Goal: Task Accomplishment & Management: Complete application form

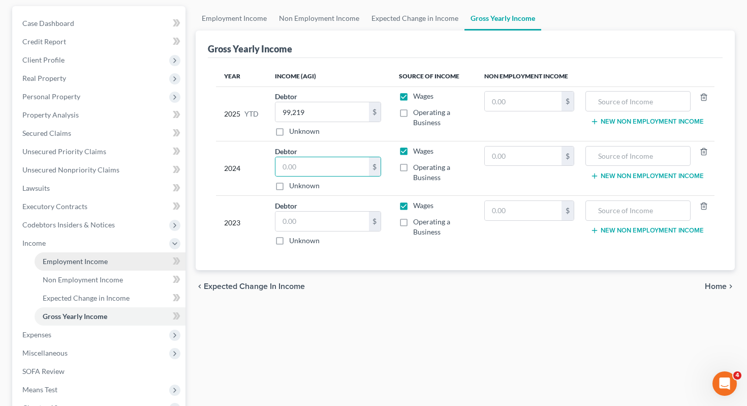
scroll to position [113, 0]
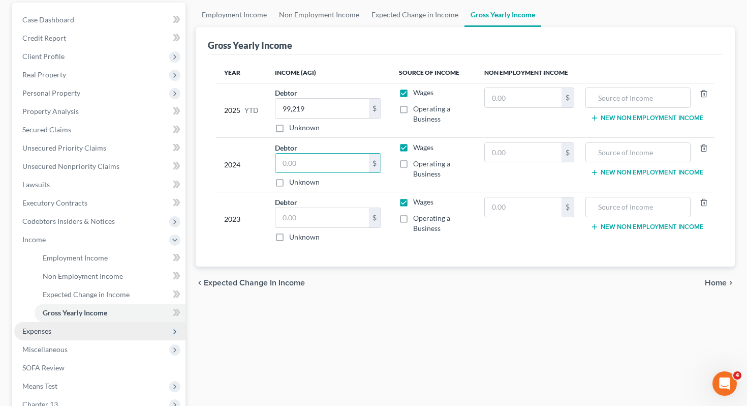
click at [119, 322] on span "Expenses" at bounding box center [99, 331] width 171 height 18
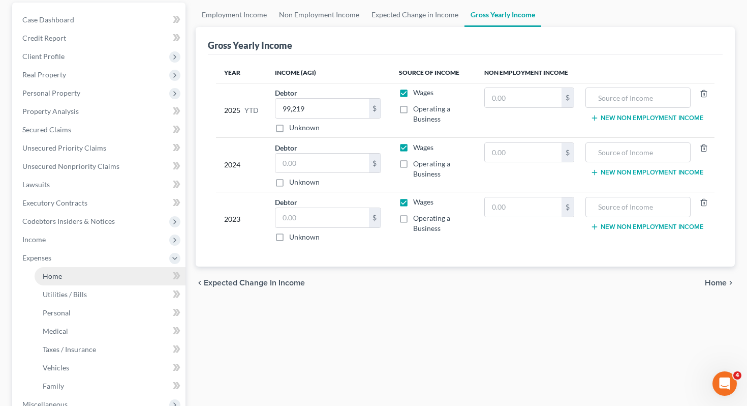
click at [108, 267] on link "Home" at bounding box center [110, 276] width 151 height 18
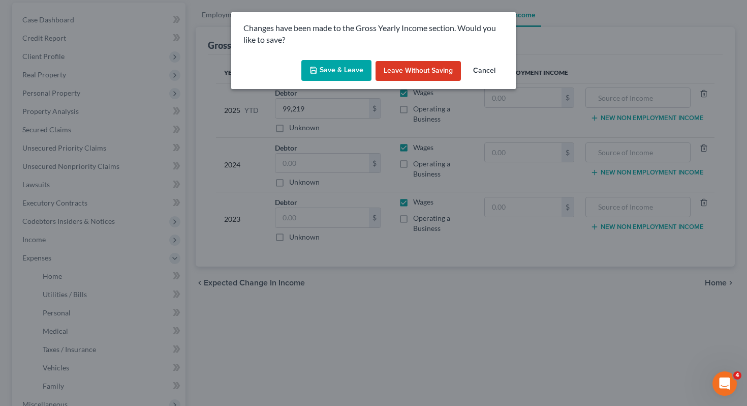
click at [355, 65] on button "Save & Leave" at bounding box center [336, 70] width 70 height 21
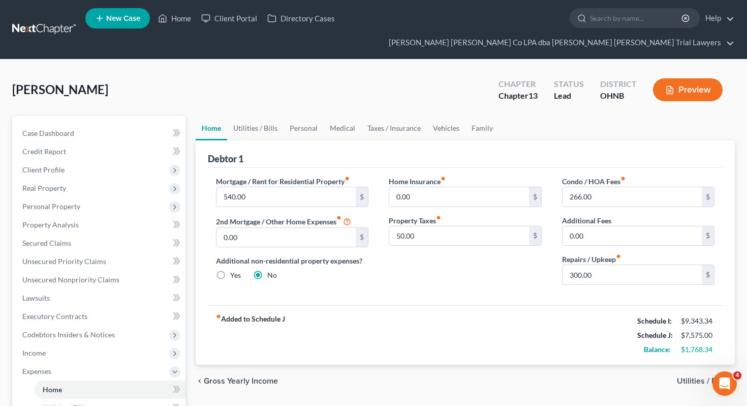
click at [231, 140] on div "Debtor 1" at bounding box center [465, 153] width 515 height 27
click at [247, 116] on link "Utilities / Bills" at bounding box center [255, 128] width 56 height 24
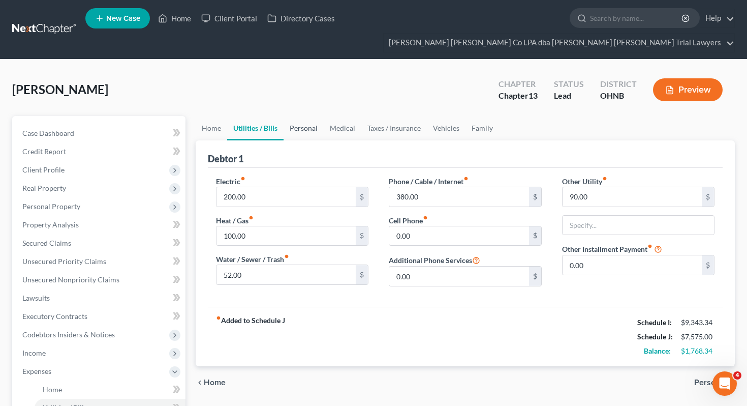
click at [305, 116] on link "Personal" at bounding box center [304, 128] width 40 height 24
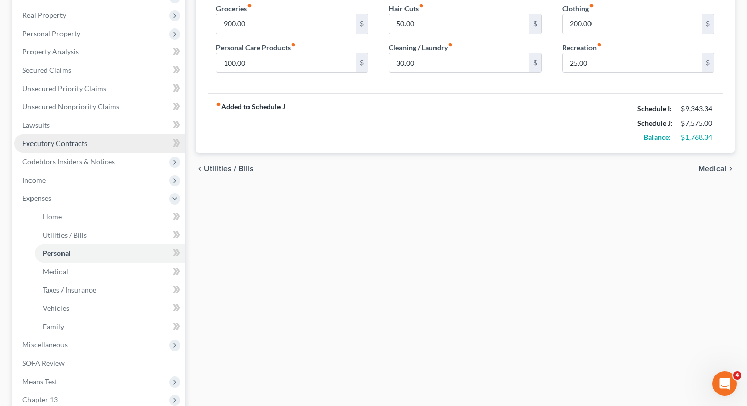
scroll to position [190, 0]
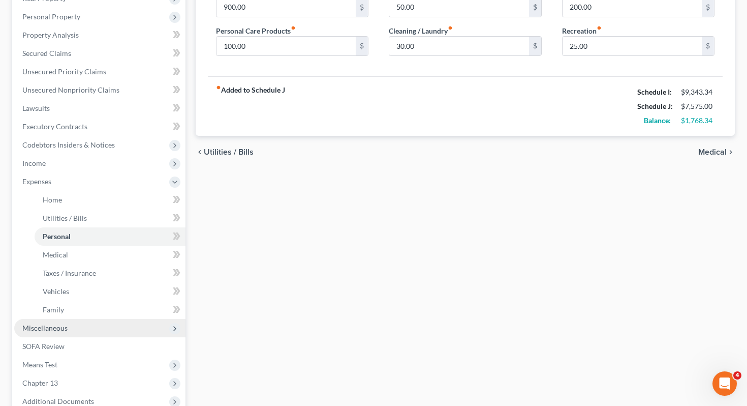
click at [118, 319] on span "Miscellaneous" at bounding box center [99, 328] width 171 height 18
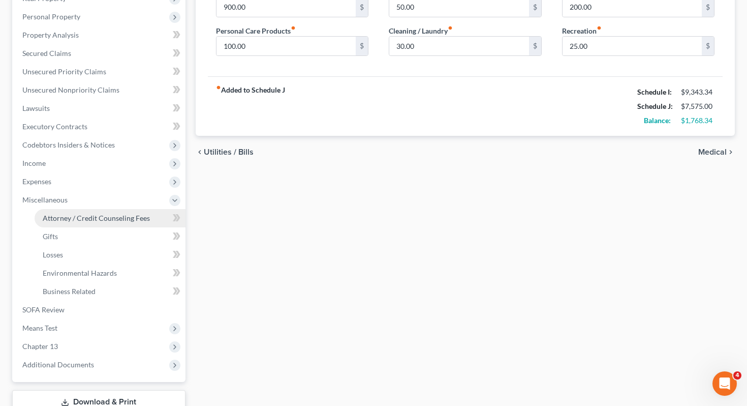
click at [140, 213] on span "Attorney / Credit Counseling Fees" at bounding box center [96, 217] width 107 height 9
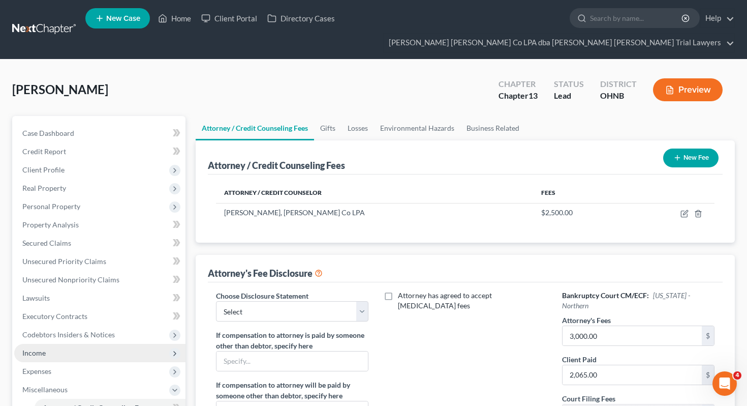
click at [96, 344] on span "Income" at bounding box center [99, 353] width 171 height 18
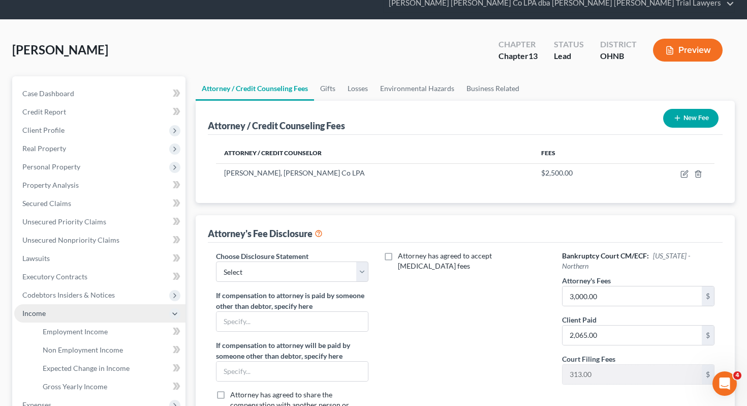
scroll to position [40, 0]
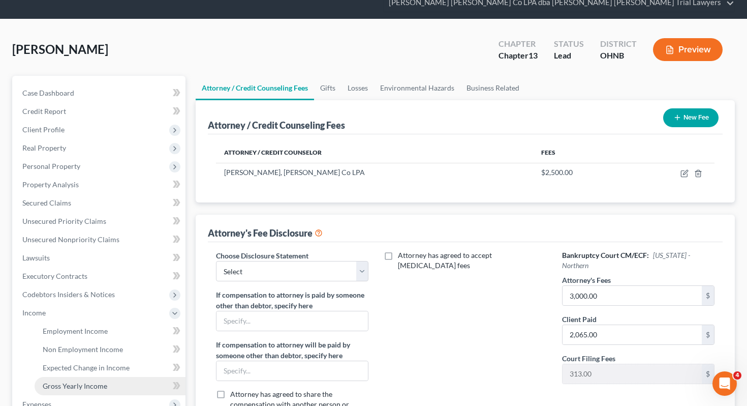
click at [99, 377] on link "Gross Yearly Income" at bounding box center [110, 386] width 151 height 18
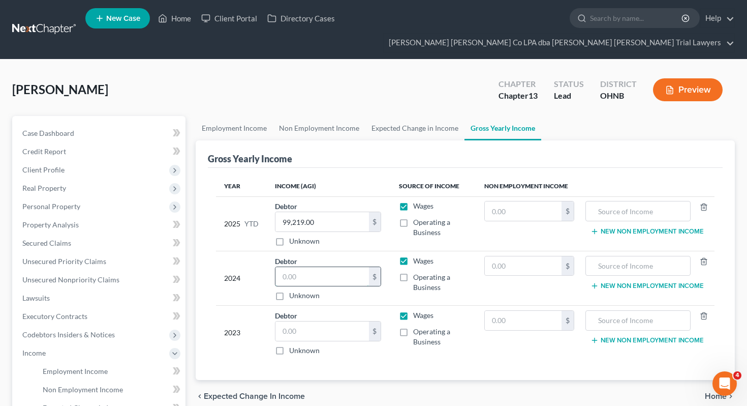
click at [296, 267] on input "text" at bounding box center [322, 276] width 94 height 19
type input "103,134"
click at [285, 321] on input "text" at bounding box center [322, 330] width 94 height 19
type input "79,071"
click at [327, 116] on link "Non Employment Income" at bounding box center [319, 128] width 92 height 24
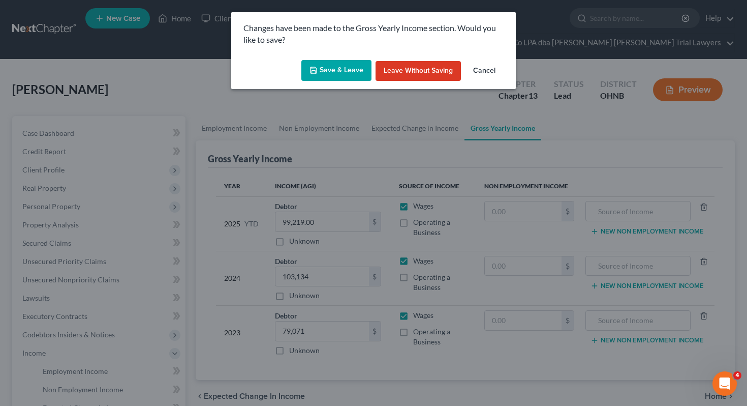
click at [336, 70] on button "Save & Leave" at bounding box center [336, 70] width 70 height 21
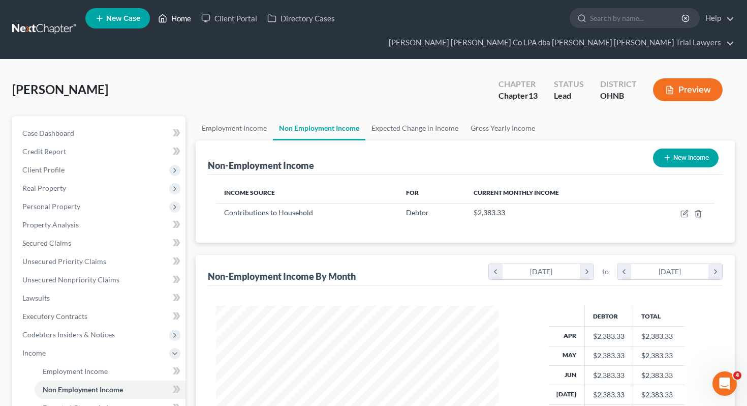
scroll to position [182, 303]
click at [182, 23] on link "Home" at bounding box center [174, 18] width 43 height 18
